Goal: Task Accomplishment & Management: Use online tool/utility

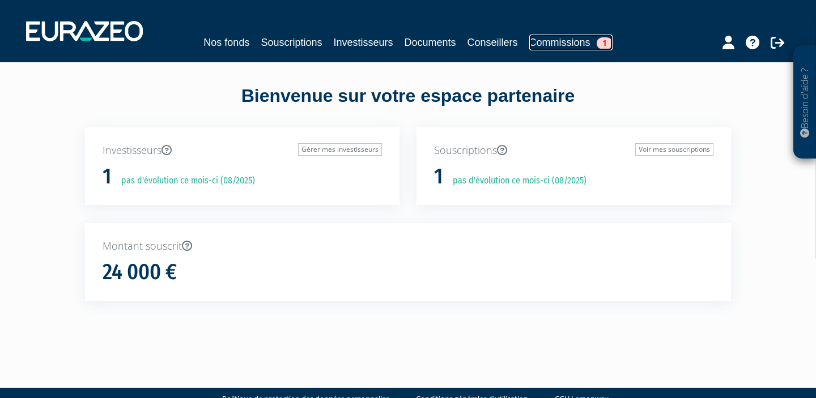
click at [585, 46] on link "Commissions 1" at bounding box center [570, 43] width 83 height 16
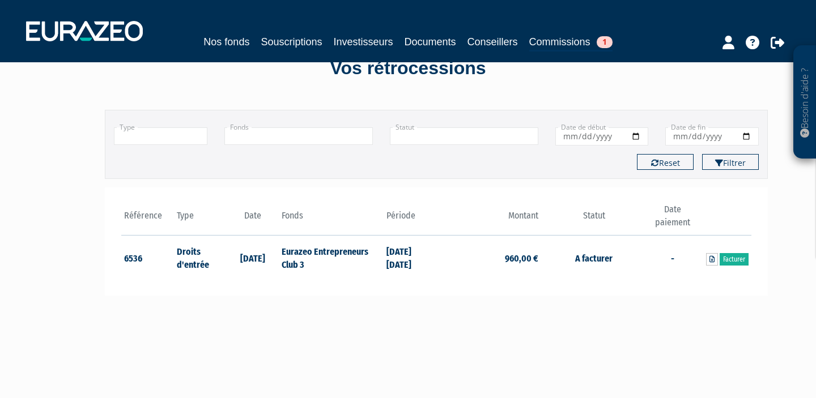
scroll to position [45, 0]
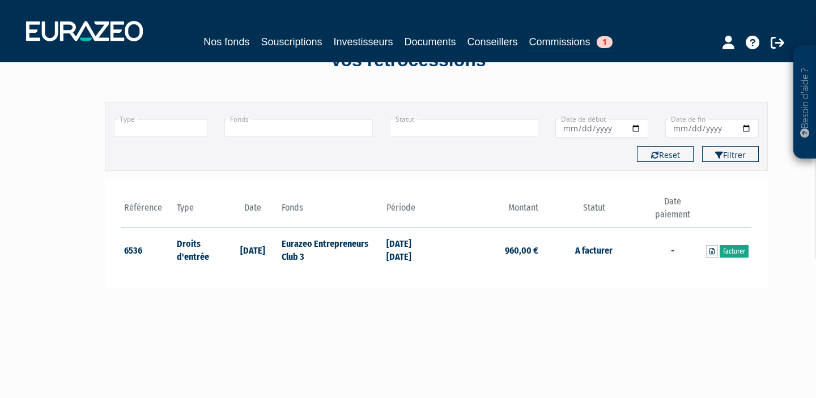
click at [738, 250] on link "Facturer" at bounding box center [733, 251] width 29 height 12
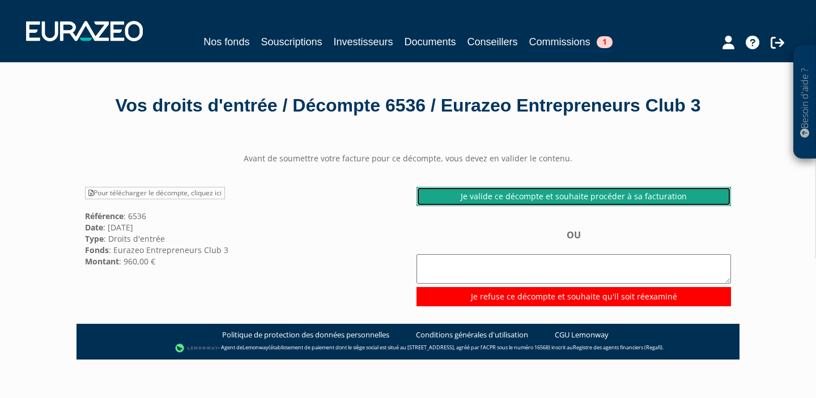
click at [538, 199] on link "Je valide ce décompte et souhaite procéder à sa facturation" at bounding box center [573, 196] width 314 height 19
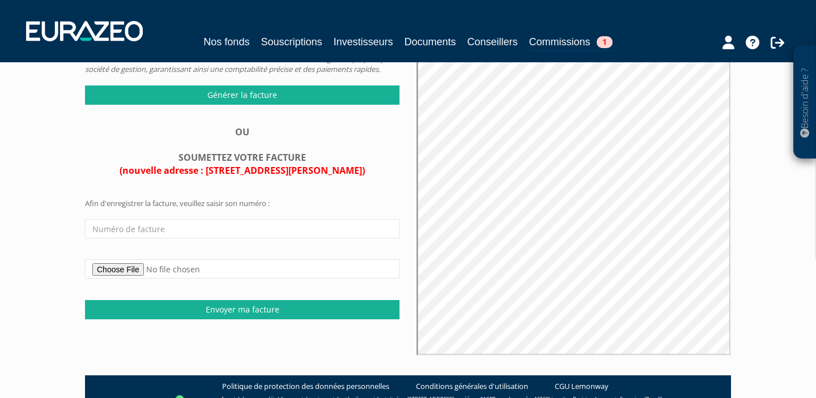
scroll to position [179, 0]
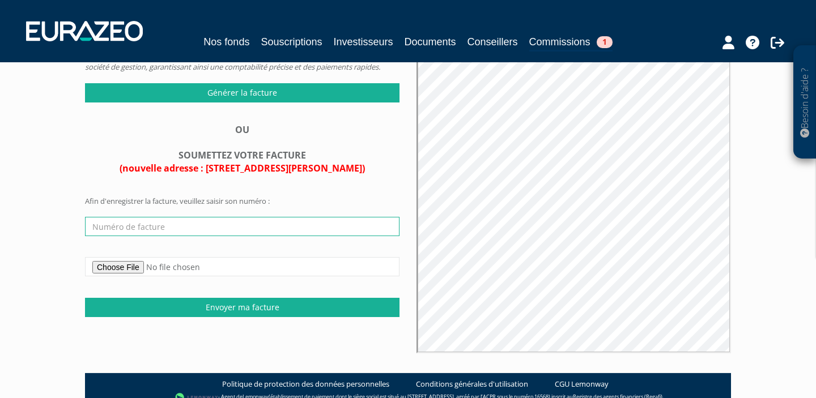
click at [194, 236] on input "text" at bounding box center [242, 226] width 314 height 19
type input "0"
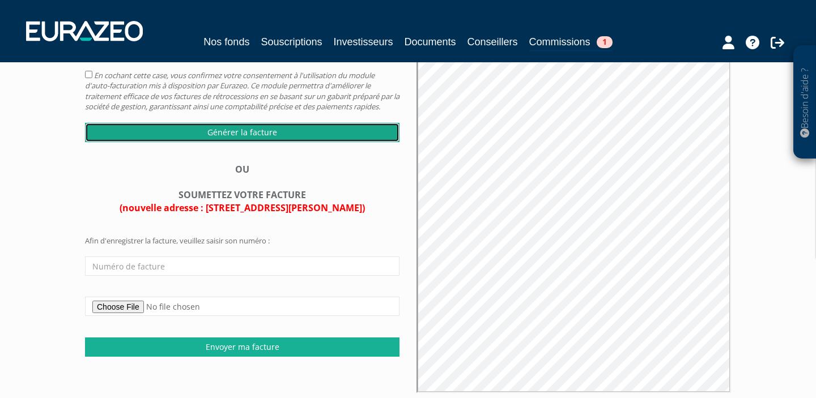
click at [229, 142] on input "Générer la facture" at bounding box center [242, 132] width 314 height 19
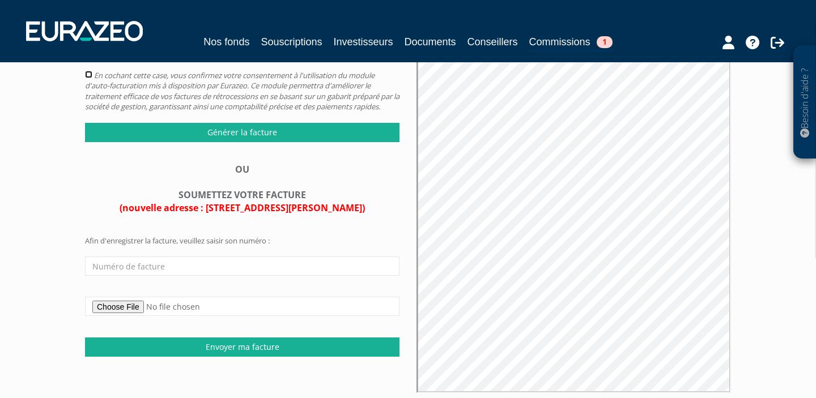
scroll to position [0, 0]
click at [89, 75] on input "checkbox" at bounding box center [88, 74] width 7 height 7
checkbox input "true"
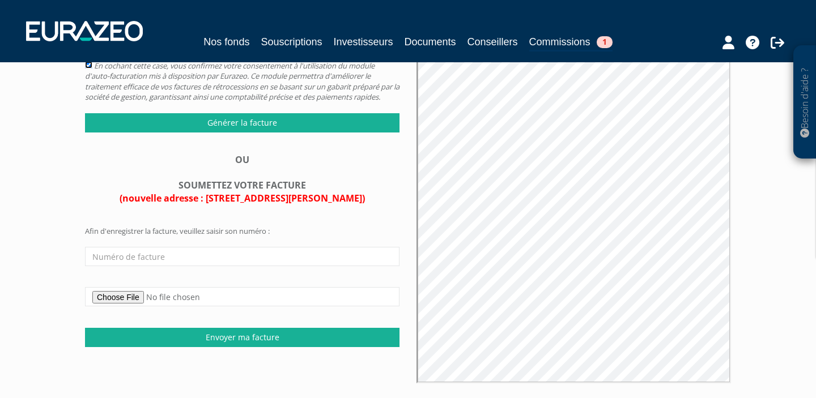
scroll to position [150, 0]
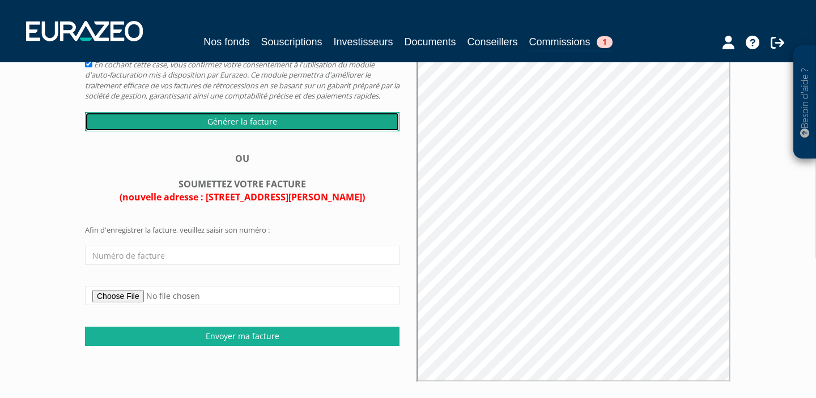
click at [272, 131] on input "Générer la facture" at bounding box center [242, 121] width 314 height 19
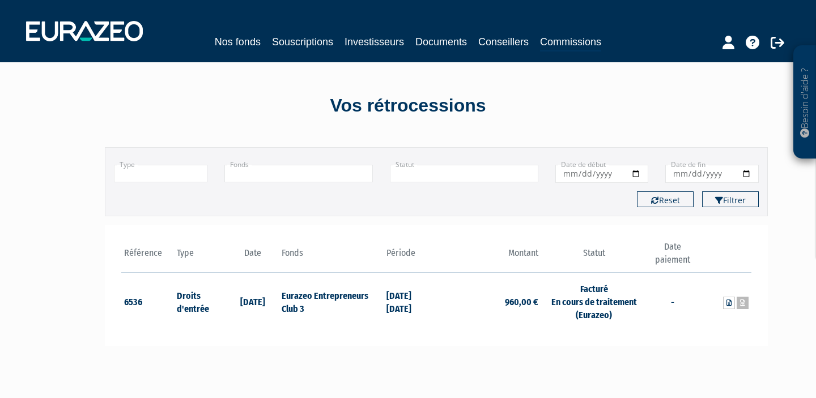
click at [742, 304] on icon at bounding box center [742, 303] width 5 height 7
